Goal: Check status: Check status

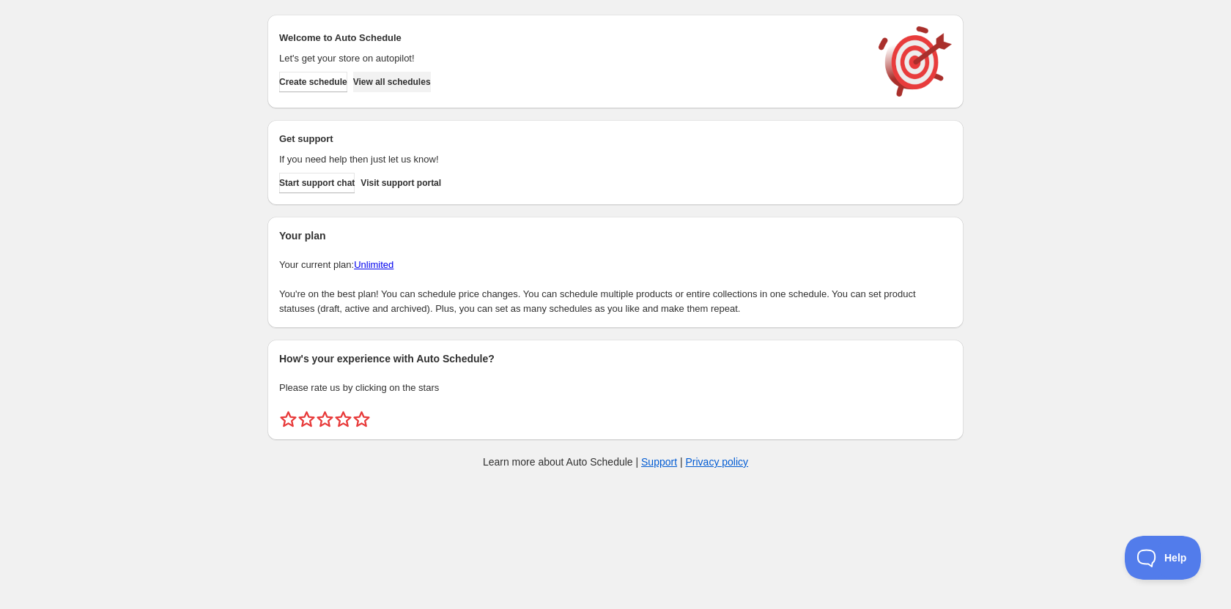
click at [431, 88] on button "View all schedules" at bounding box center [392, 82] width 78 height 21
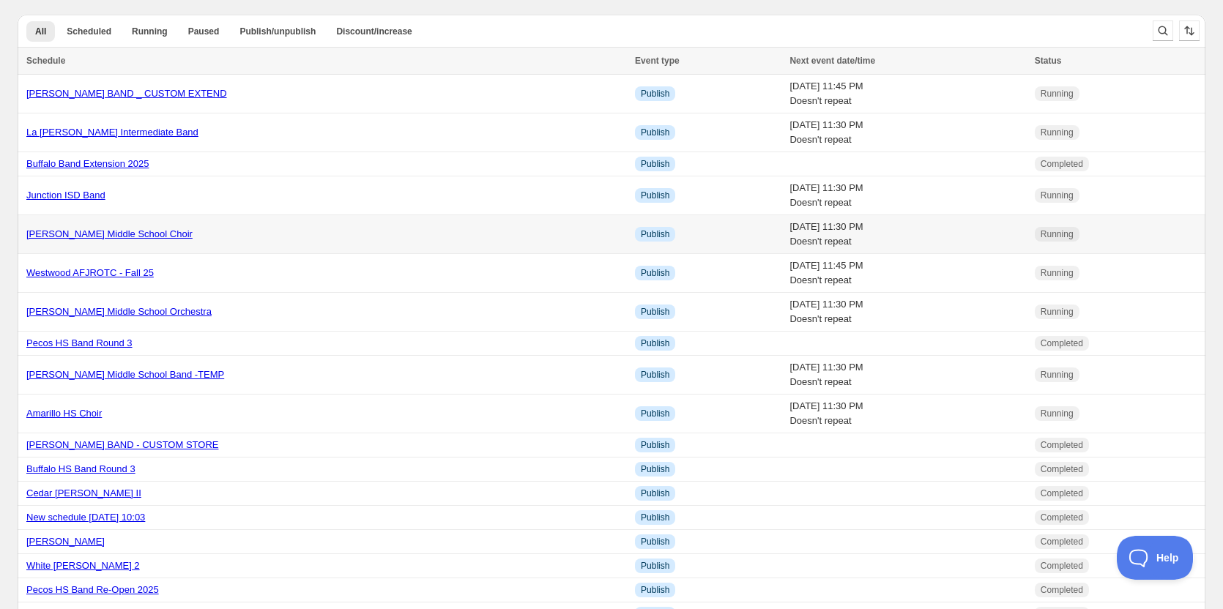
click at [440, 244] on td "Murphy Middle School Choir" at bounding box center [324, 234] width 613 height 39
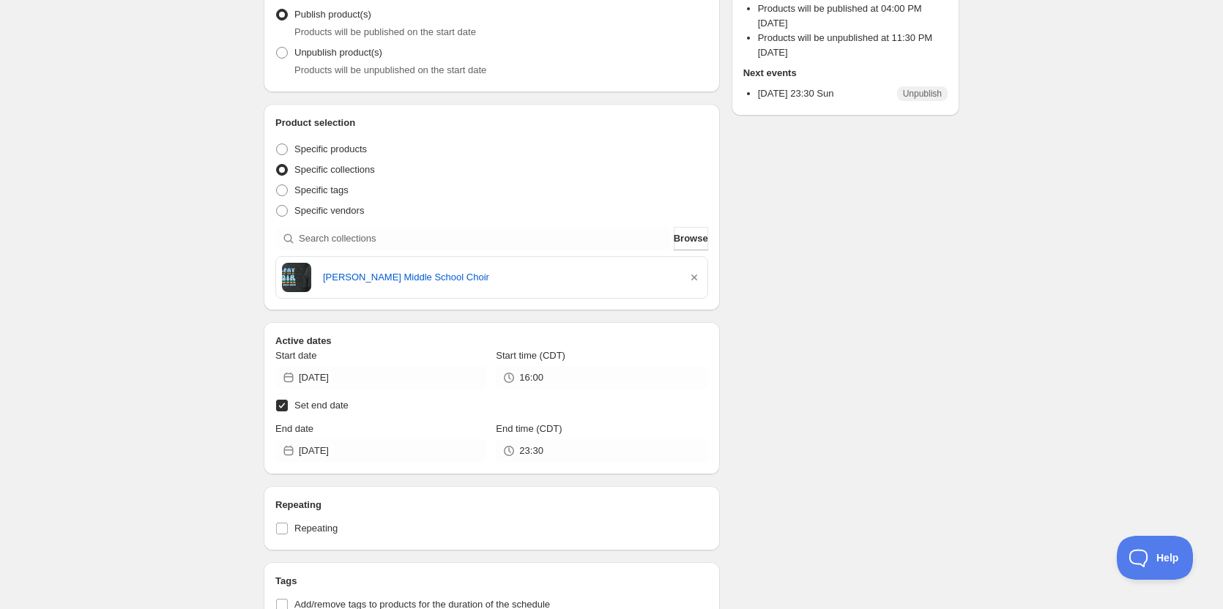
scroll to position [176, 0]
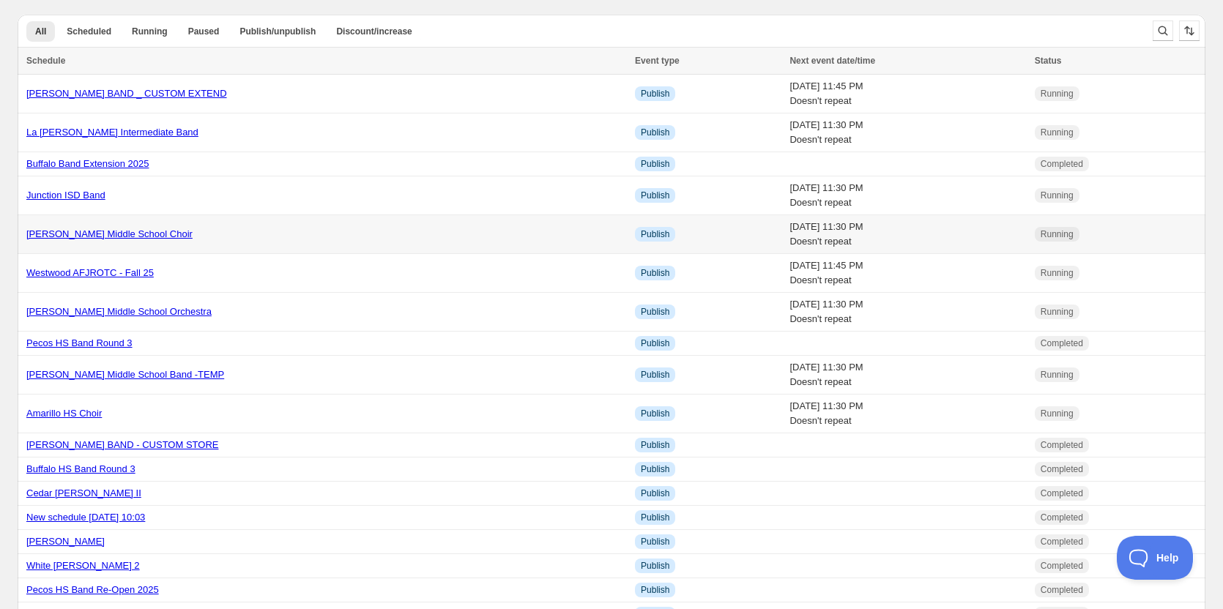
click at [138, 241] on div "Murphy Middle School Choir" at bounding box center [326, 234] width 600 height 15
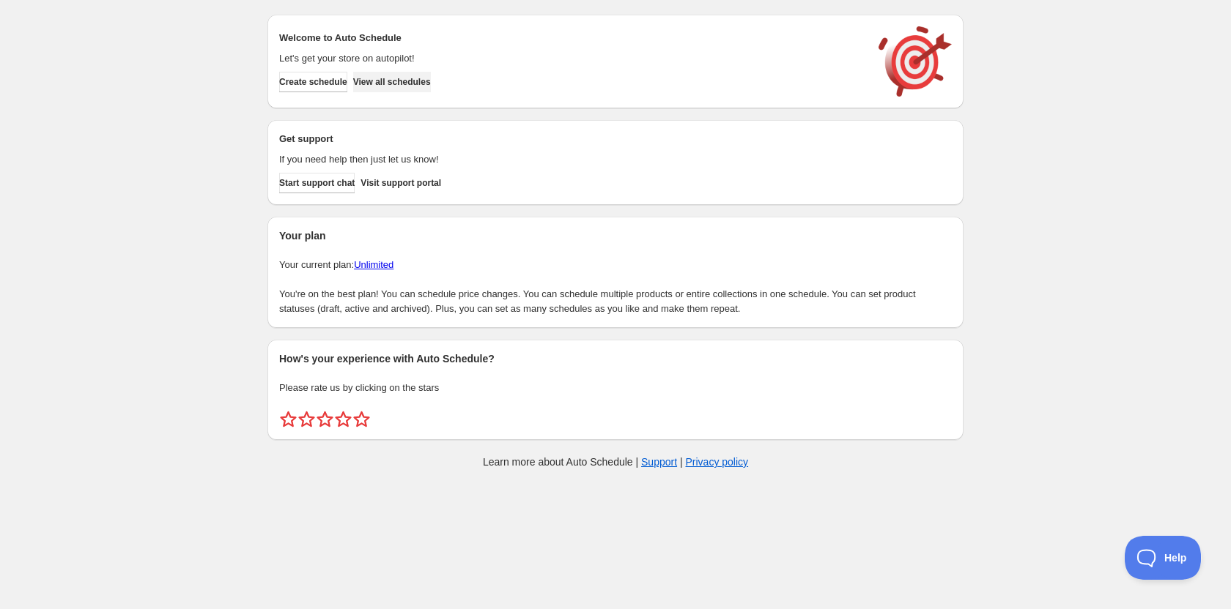
click at [431, 83] on span "View all schedules" at bounding box center [392, 82] width 78 height 12
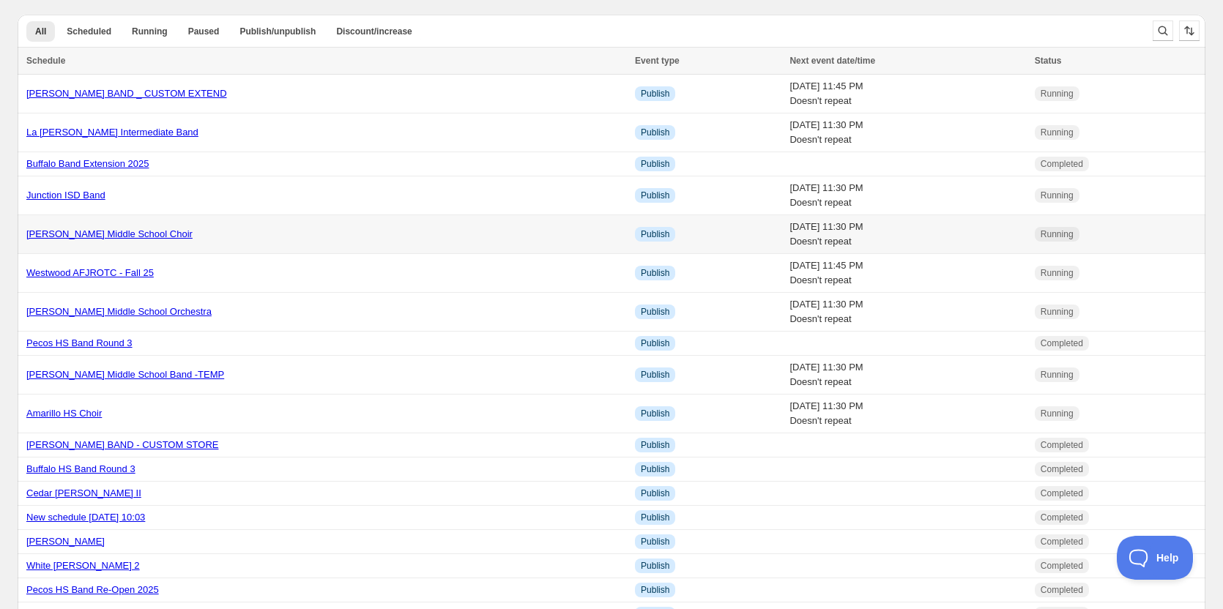
click at [103, 231] on link "Murphy Middle School Choir" at bounding box center [109, 234] width 166 height 11
